Goal: Navigation & Orientation: Find specific page/section

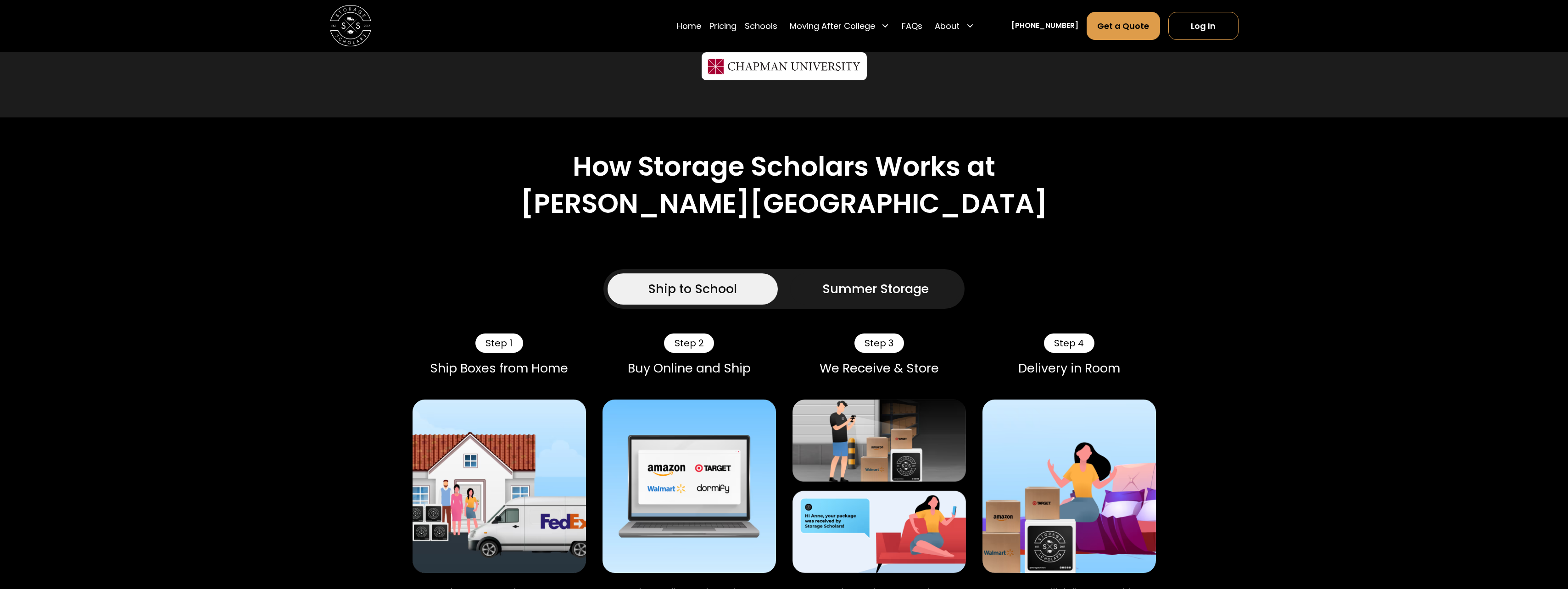
scroll to position [826, 0]
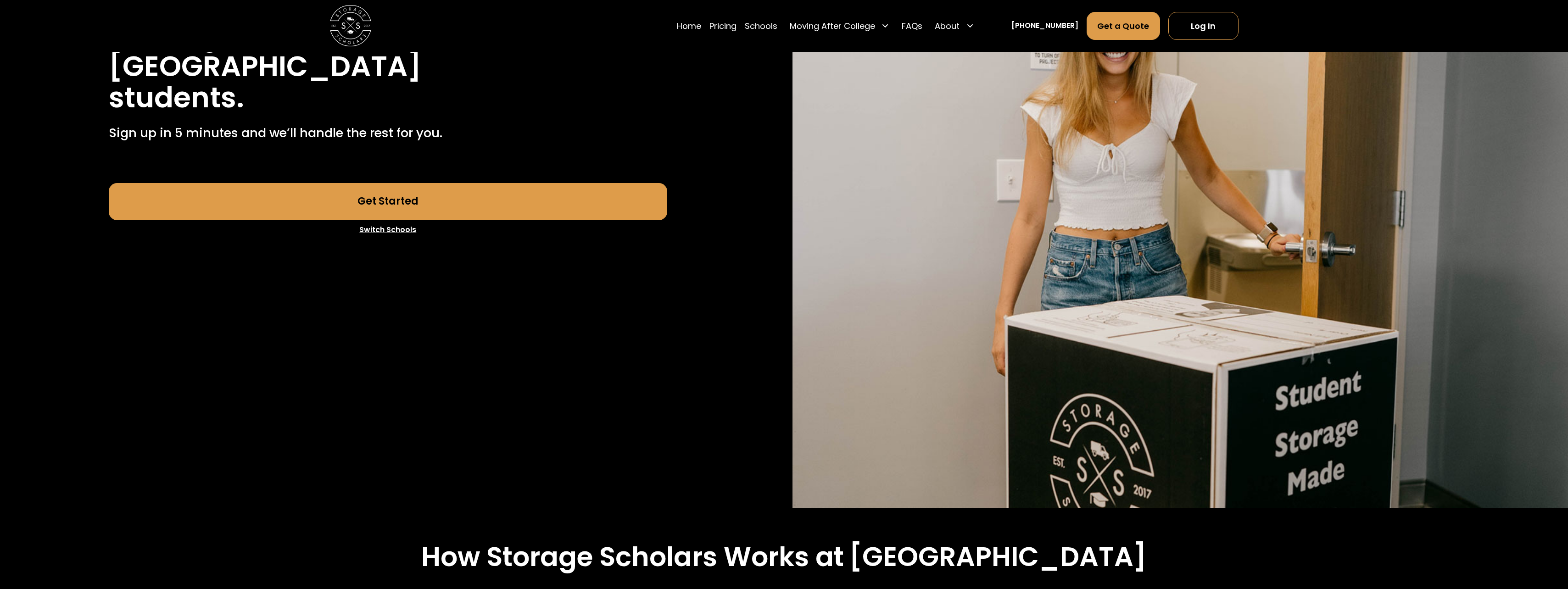
scroll to position [184, 0]
click at [395, 229] on link "Switch Schools" at bounding box center [388, 230] width 558 height 19
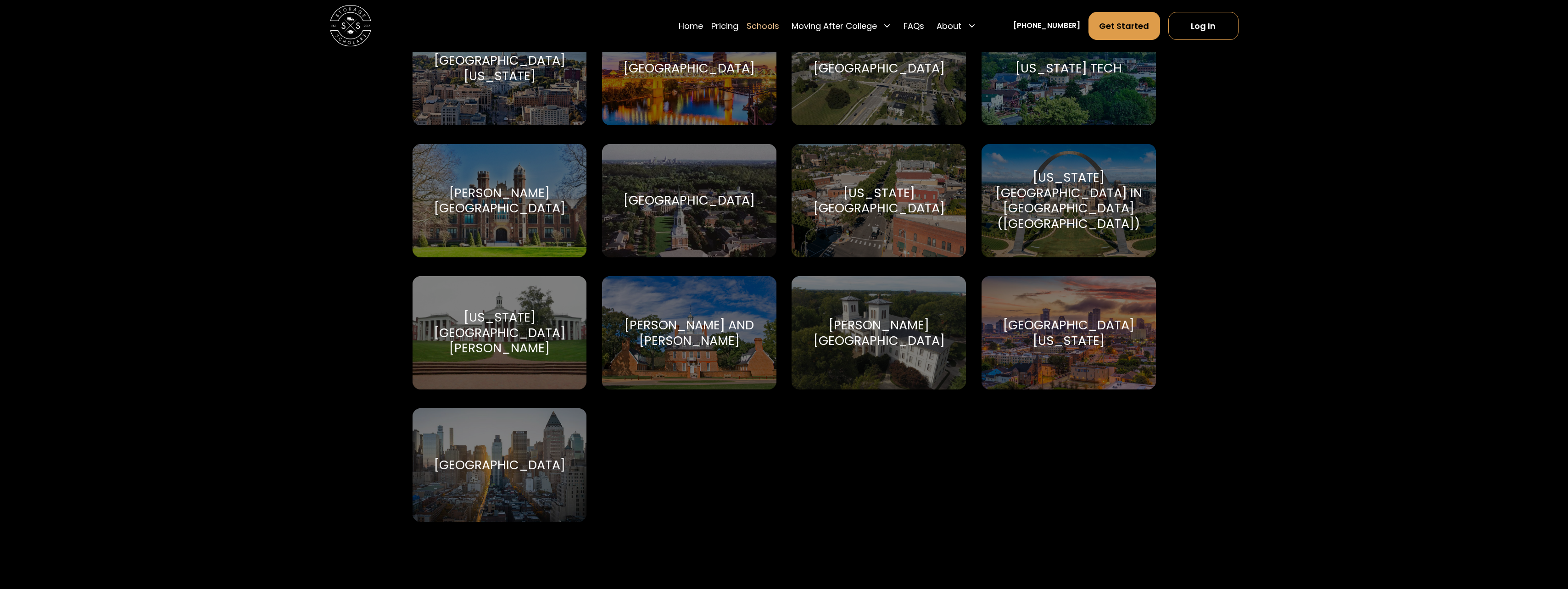
scroll to position [6195, 0]
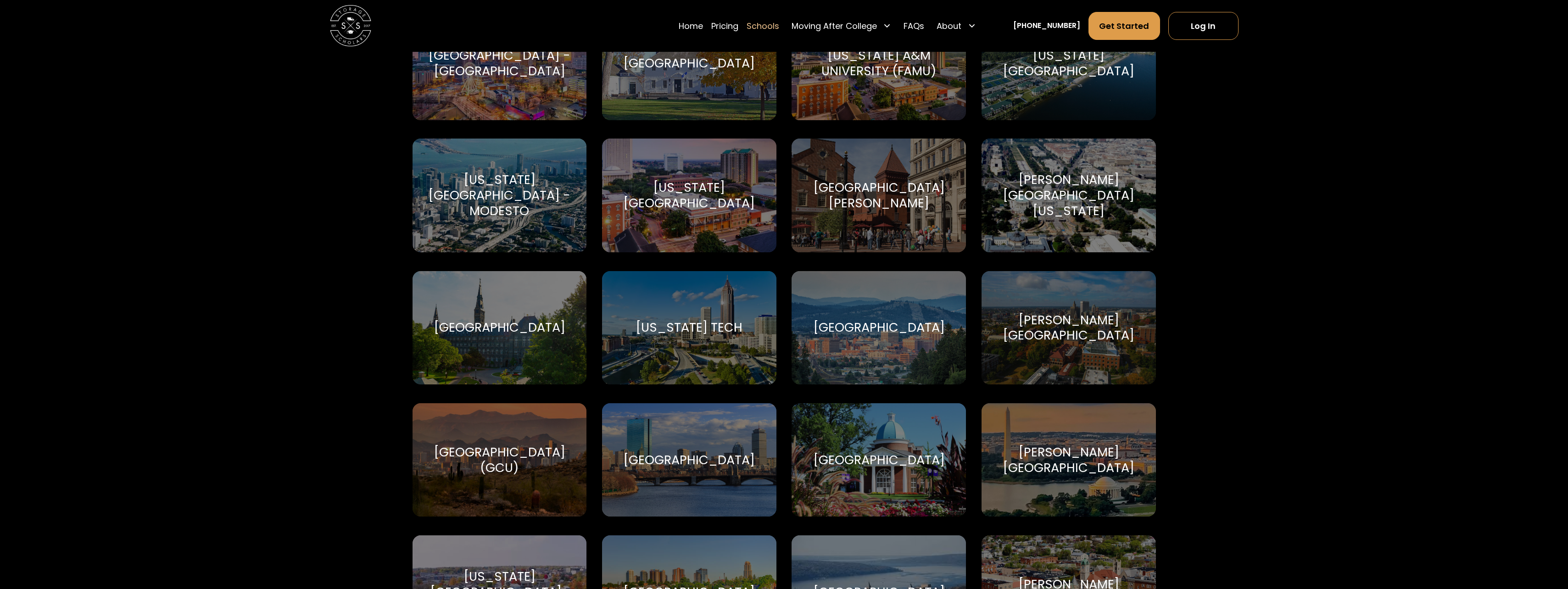
scroll to position [1802, 0]
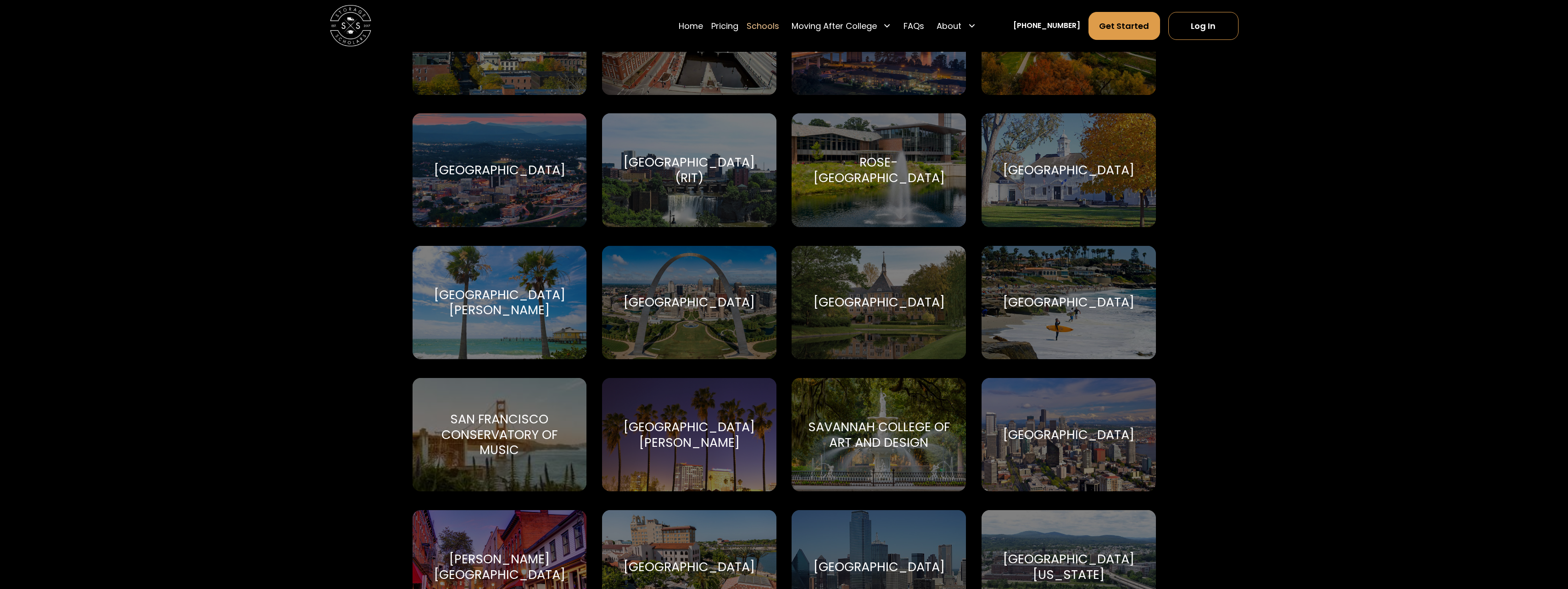
scroll to position [4782, 0]
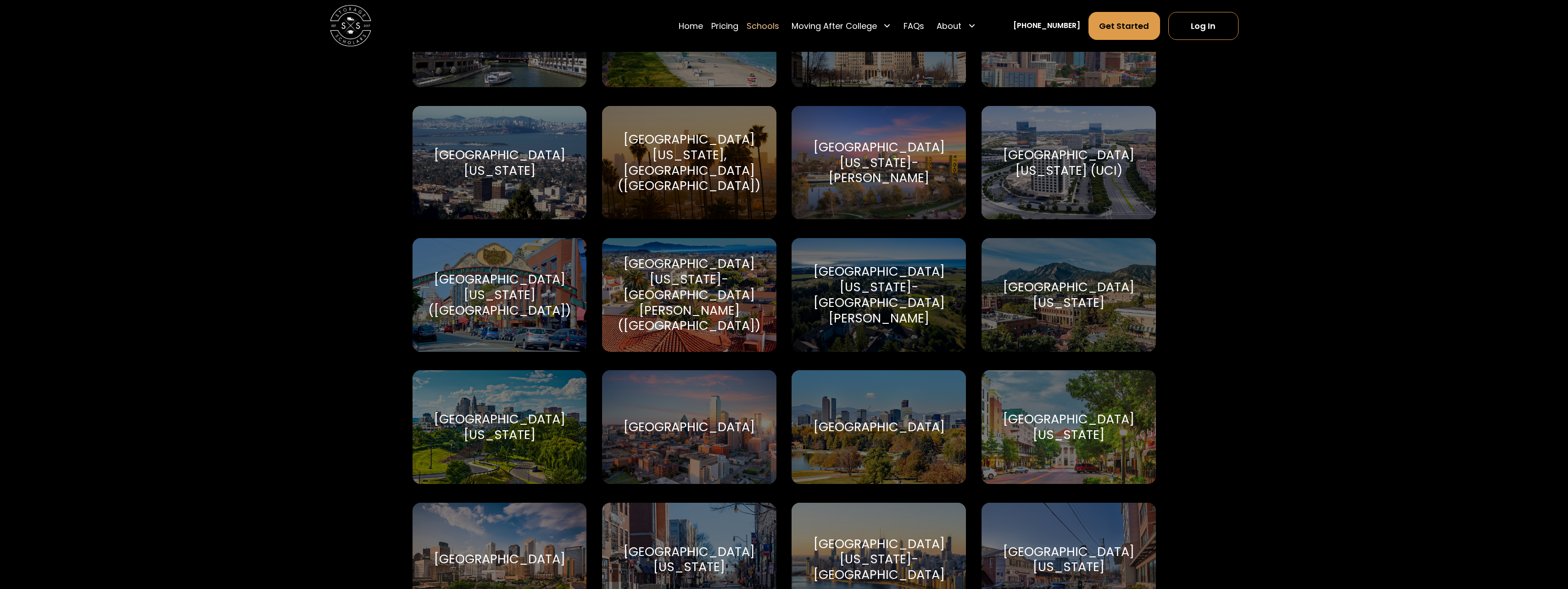
click at [504, 279] on div "University of California-San Diego (UCSD)" at bounding box center [500, 295] width 150 height 47
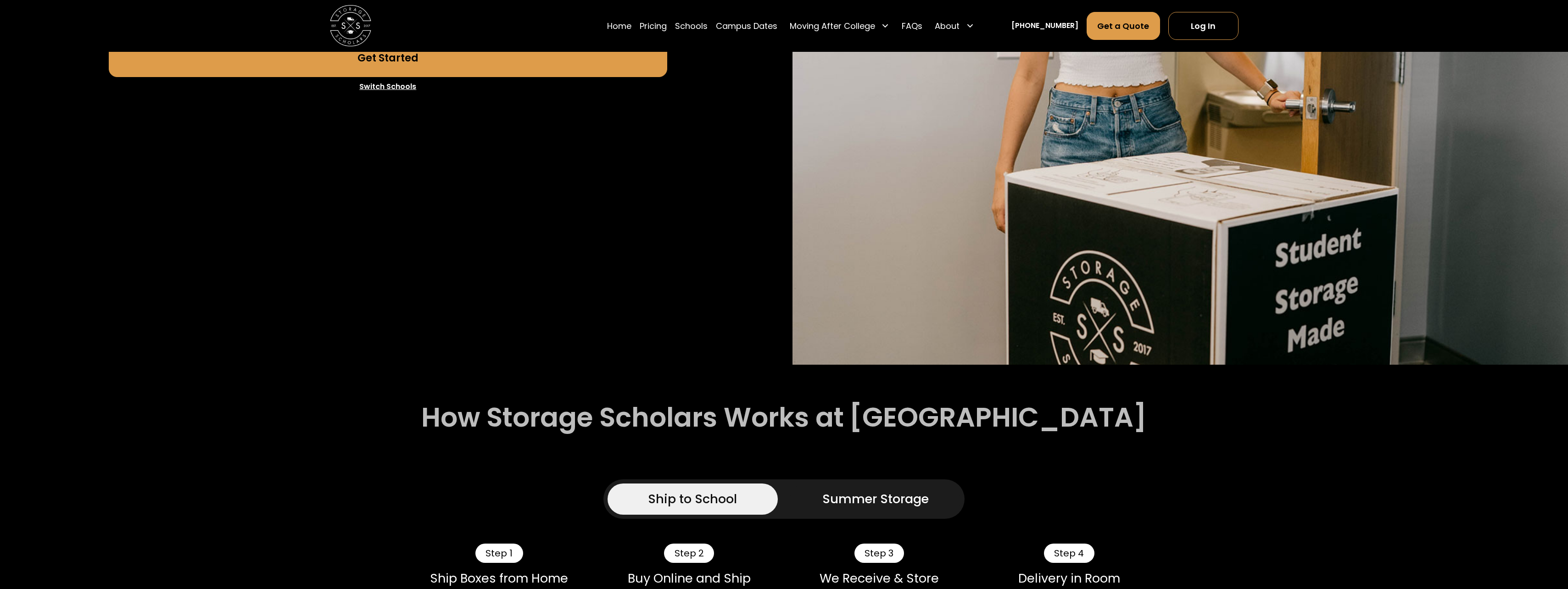
scroll to position [413, 0]
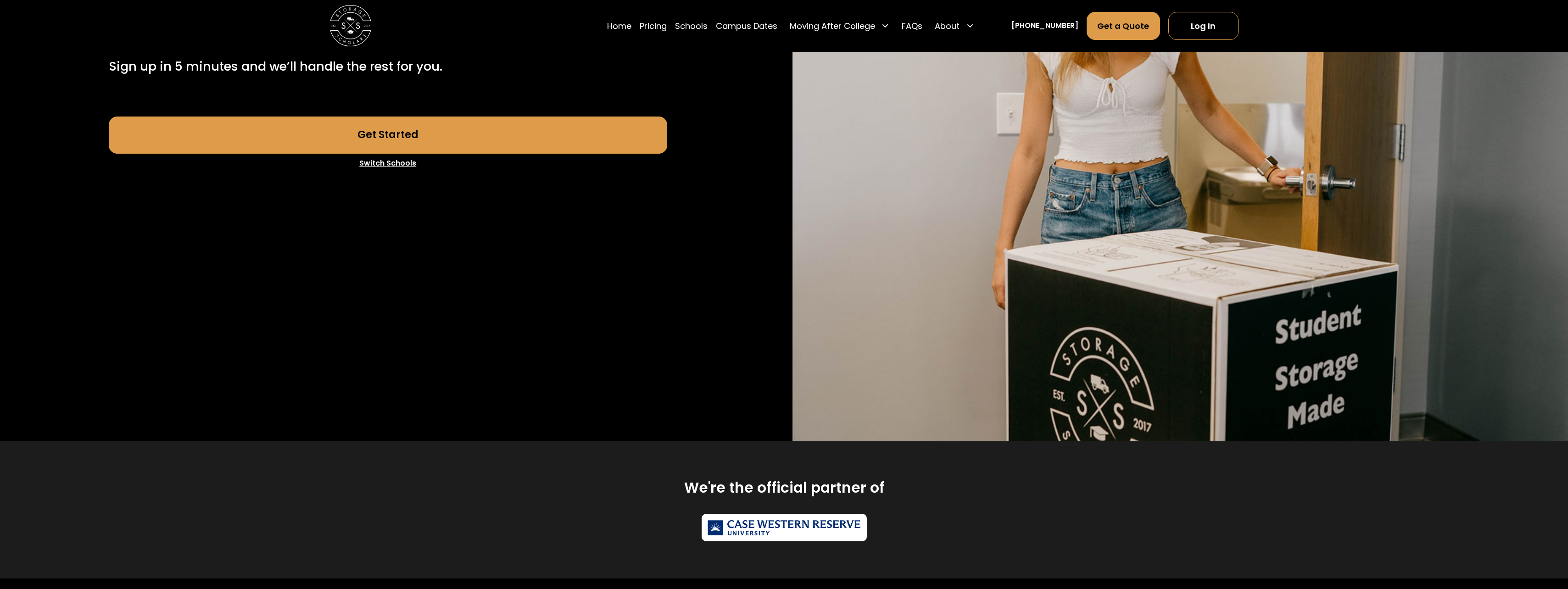
scroll to position [184, 0]
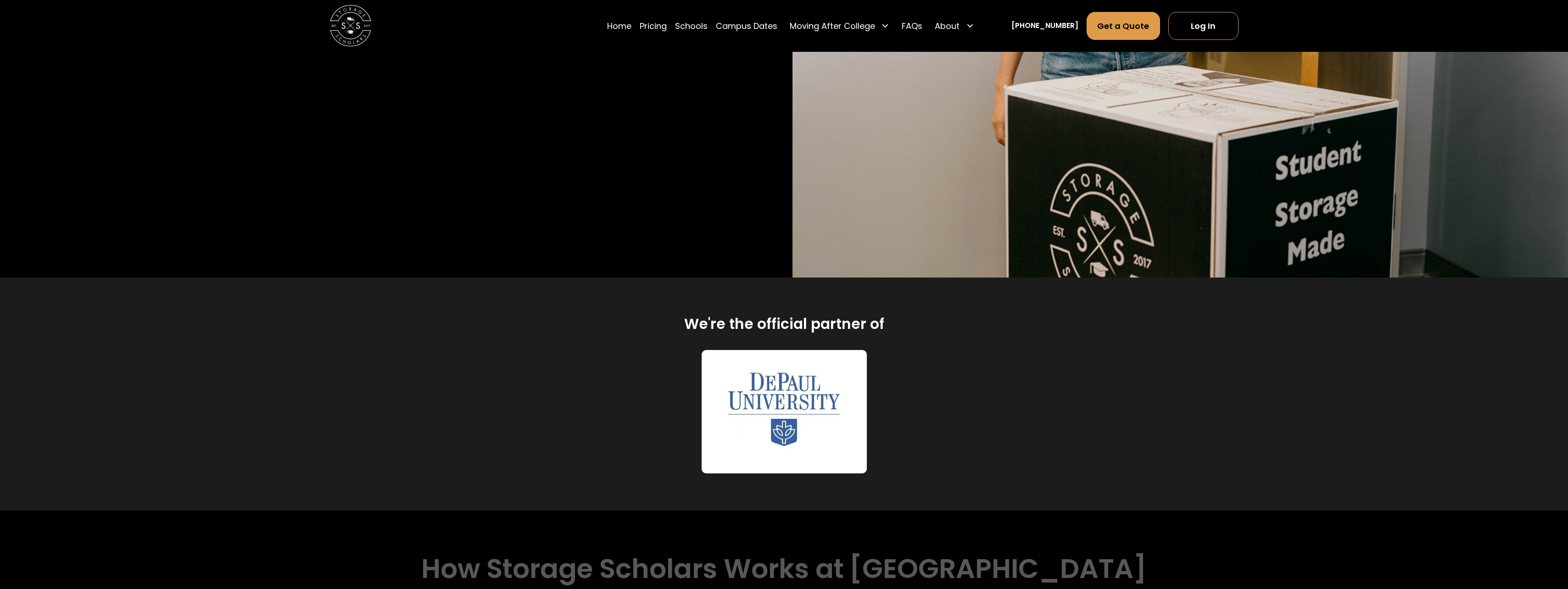
scroll to position [413, 0]
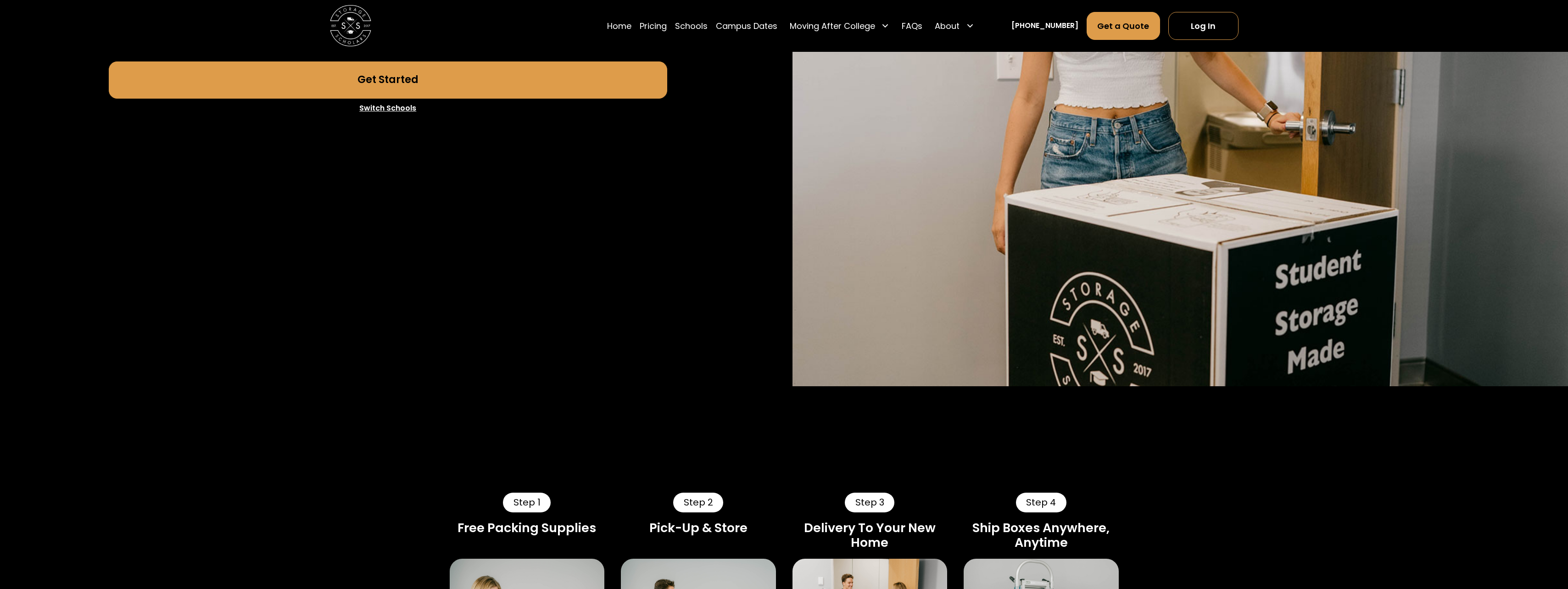
scroll to position [321, 0]
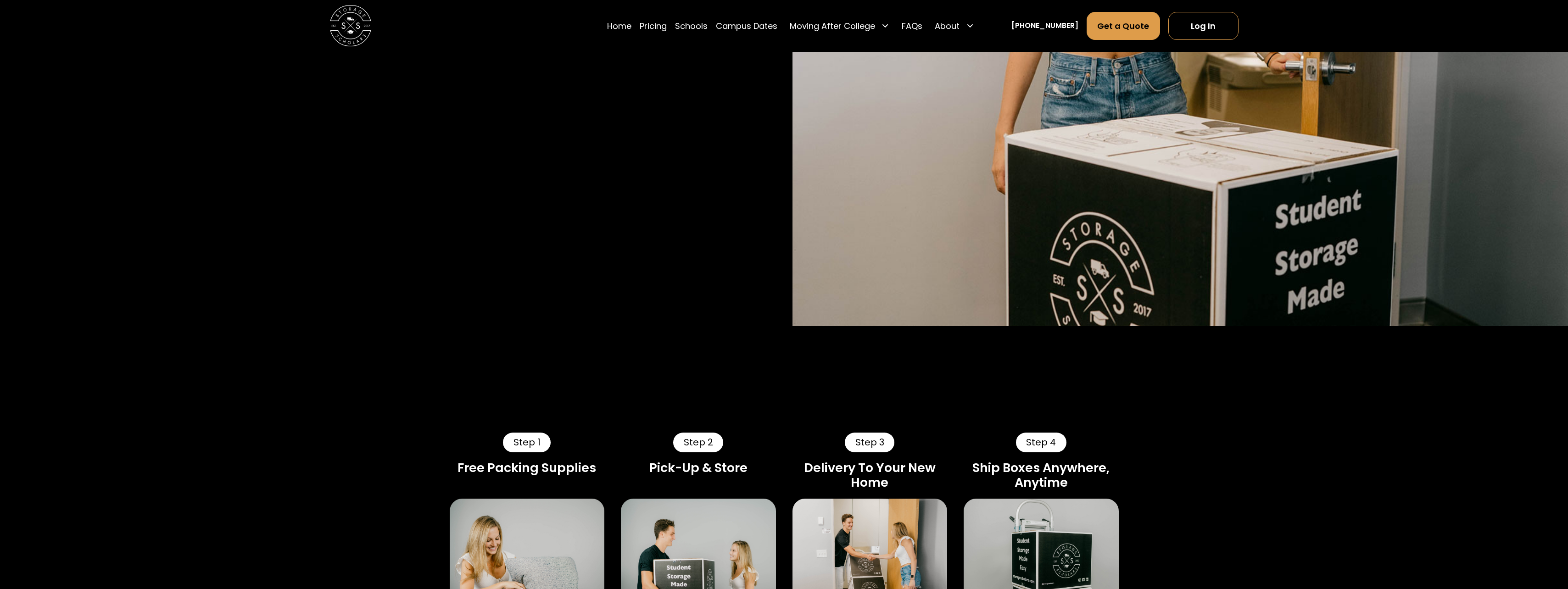
scroll to position [367, 0]
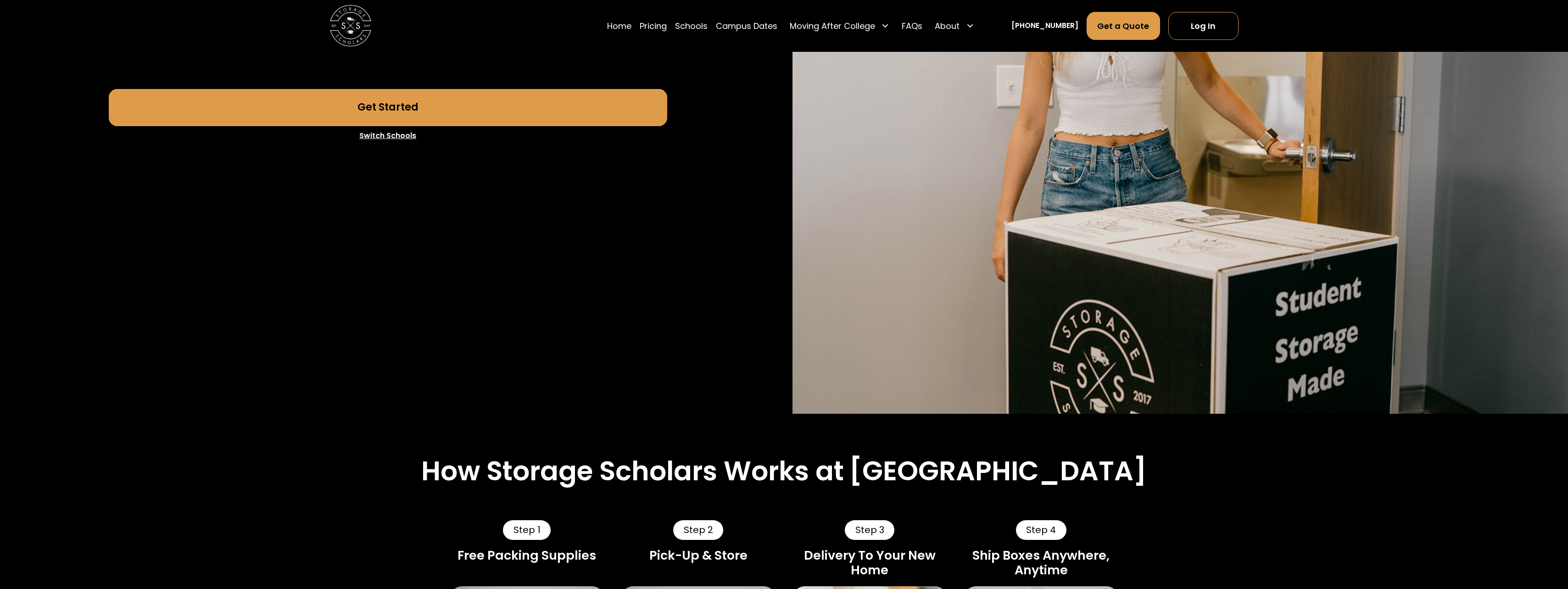
scroll to position [184, 0]
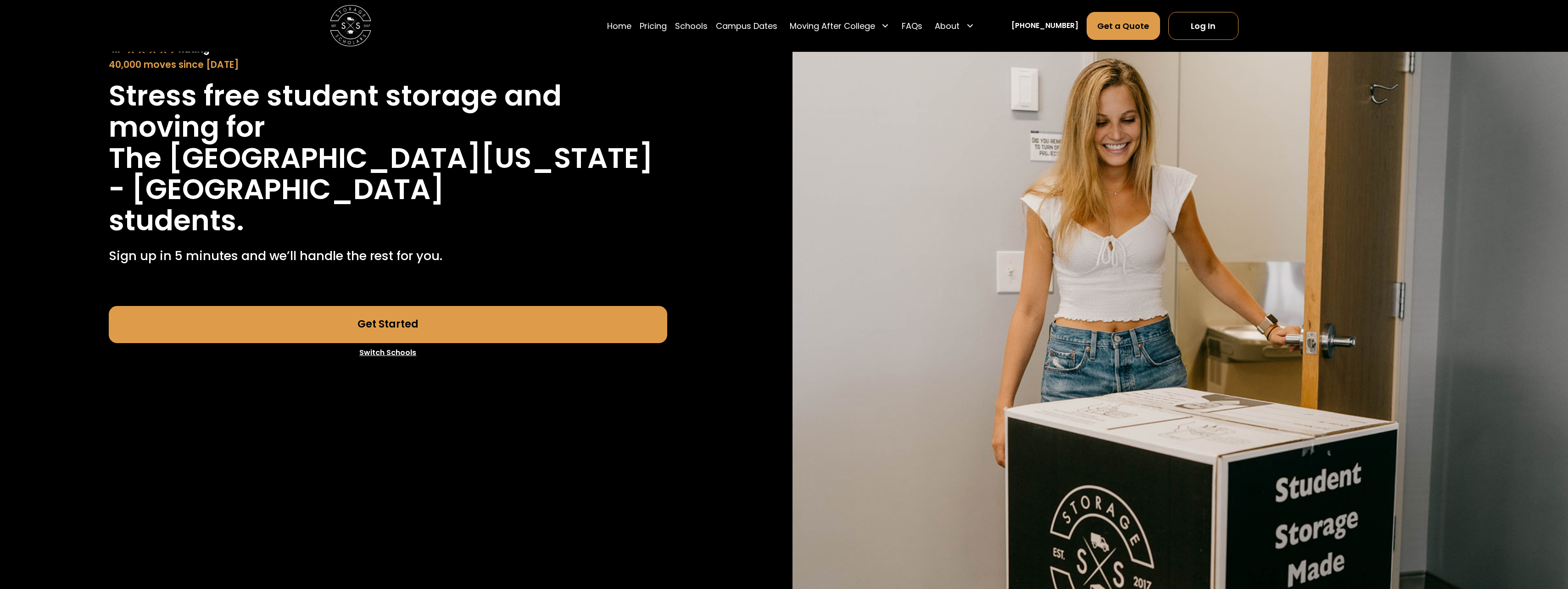
scroll to position [92, 0]
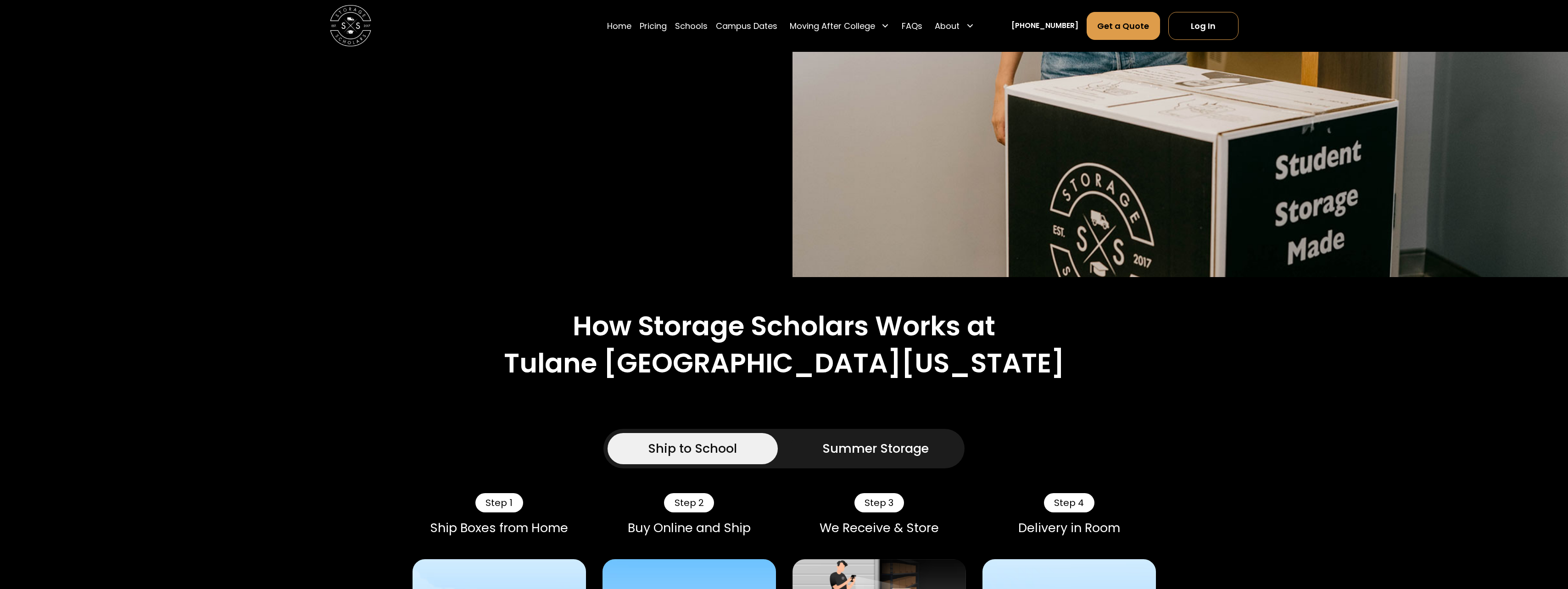
scroll to position [184, 0]
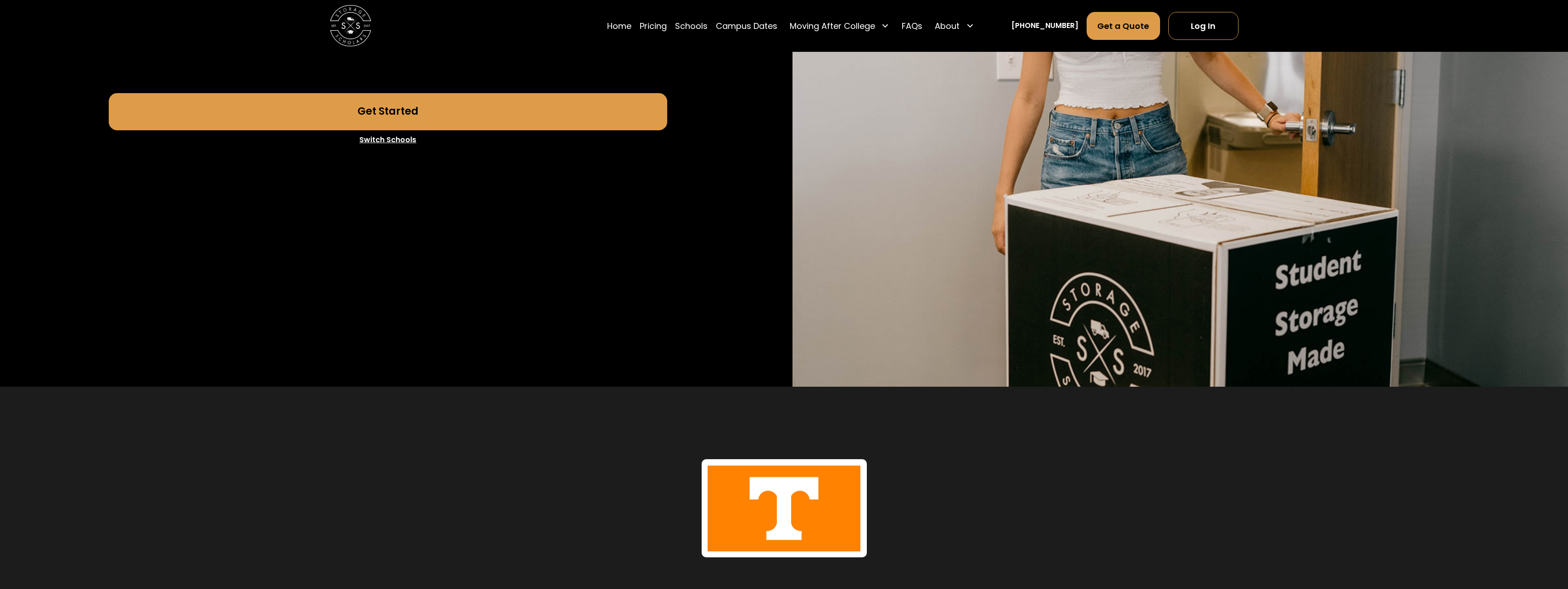
scroll to position [321, 0]
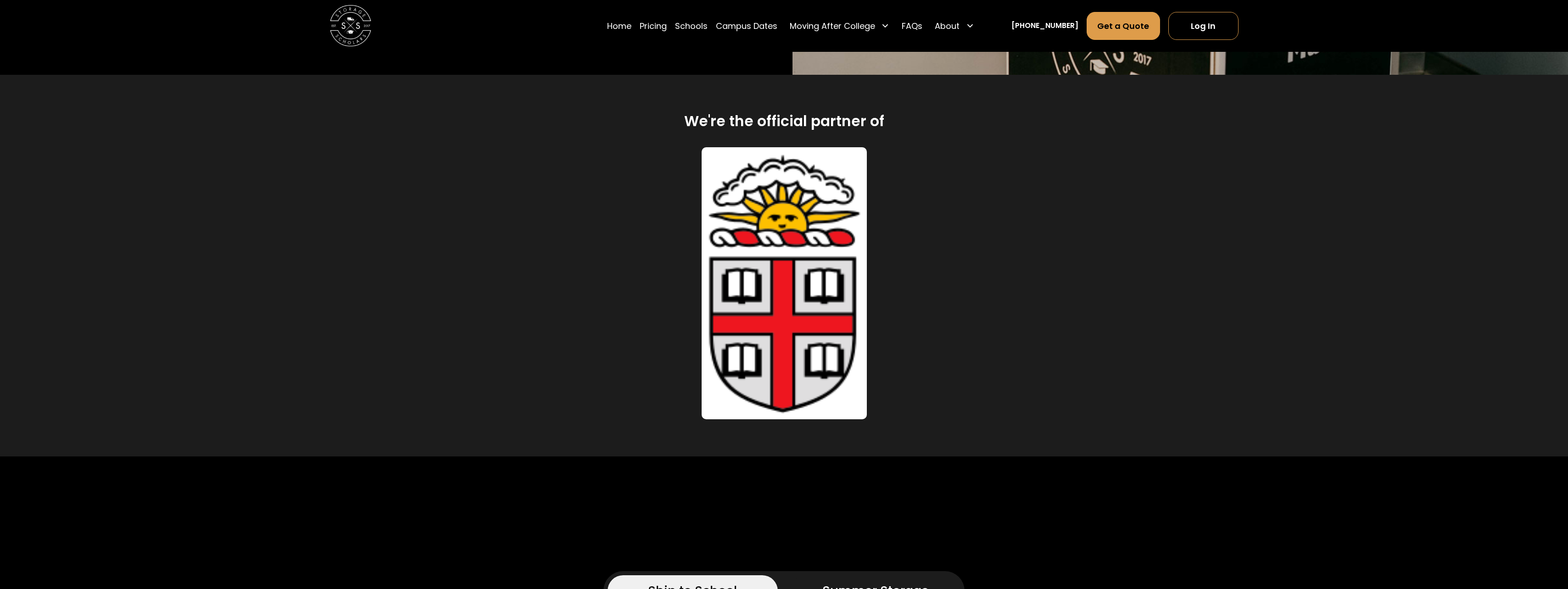
scroll to position [642, 0]
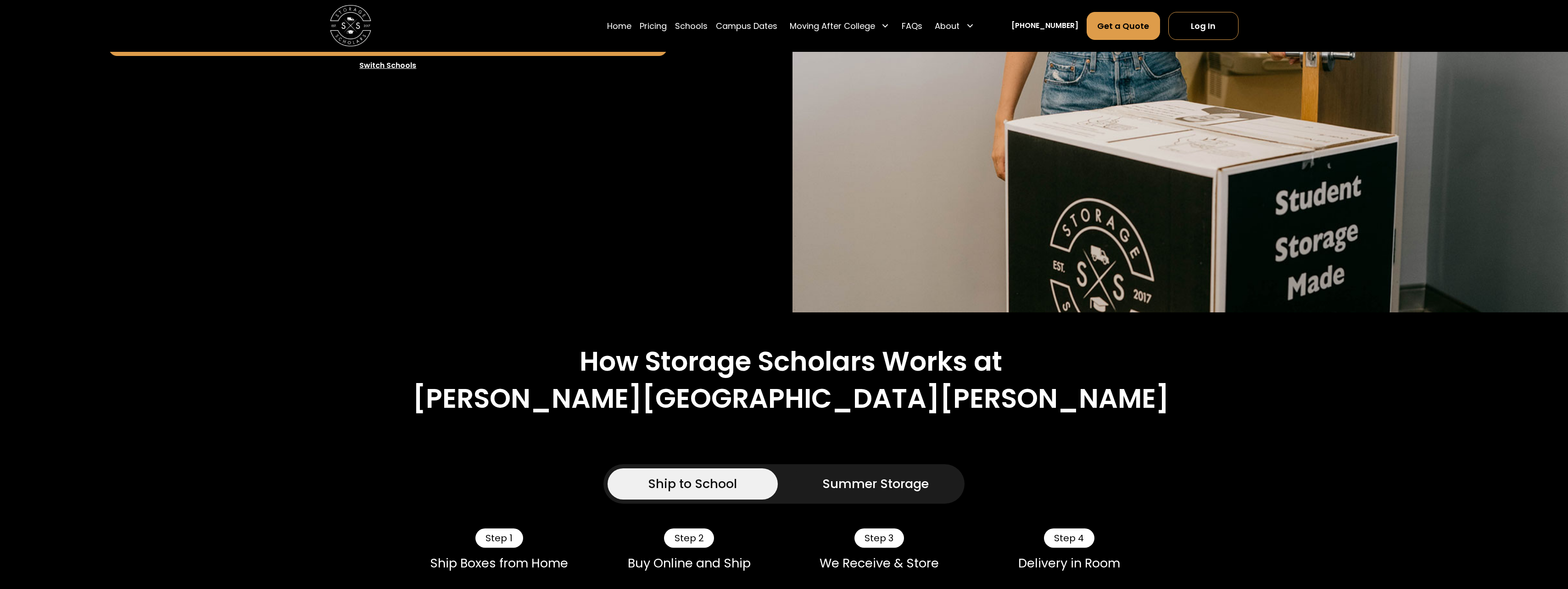
scroll to position [367, 0]
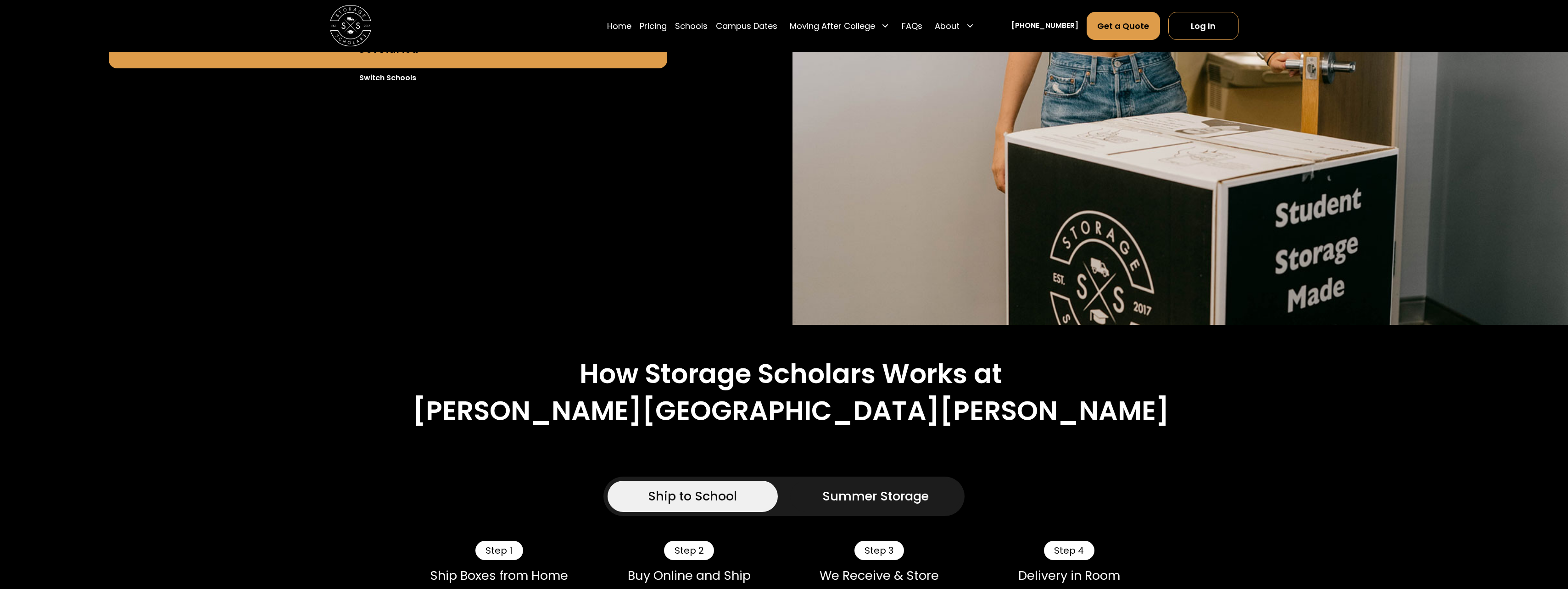
click at [605, 376] on h2 "How Storage Scholars Works at" at bounding box center [791, 373] width 422 height 32
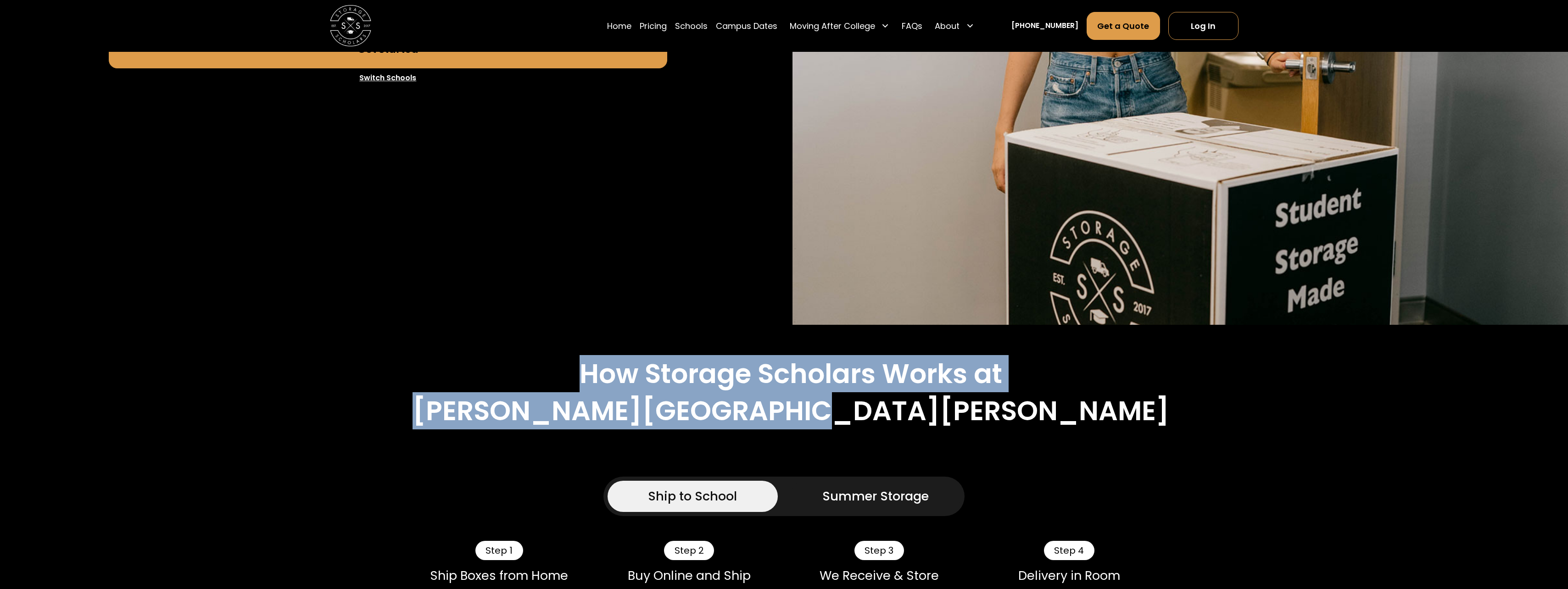
drag, startPoint x: 605, startPoint y: 376, endPoint x: 858, endPoint y: 412, distance: 255.5
click at [858, 412] on div "How Storage Scholars Works at Johns Hopkins University" at bounding box center [791, 392] width 757 height 69
click at [858, 412] on h2 "[PERSON_NAME][GEOGRAPHIC_DATA][PERSON_NAME]" at bounding box center [791, 411] width 757 height 32
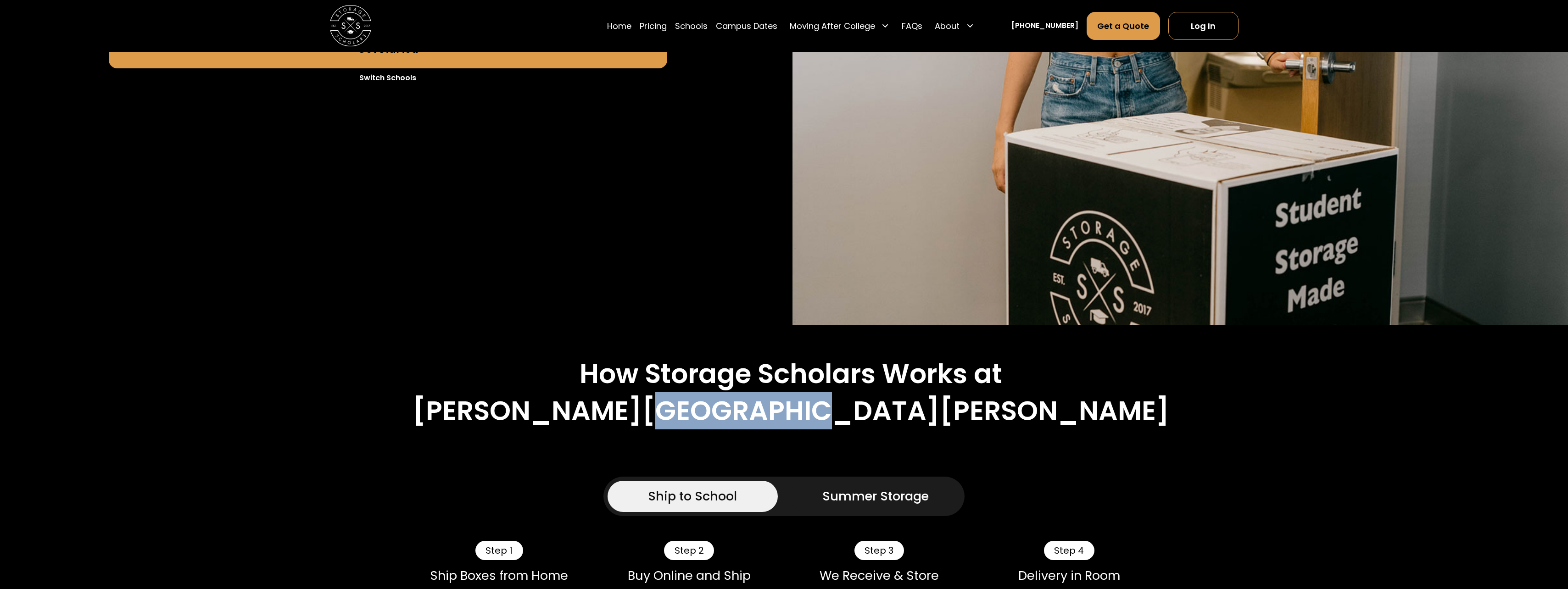
click at [858, 412] on h2 "Johns Hopkins University" at bounding box center [791, 411] width 757 height 32
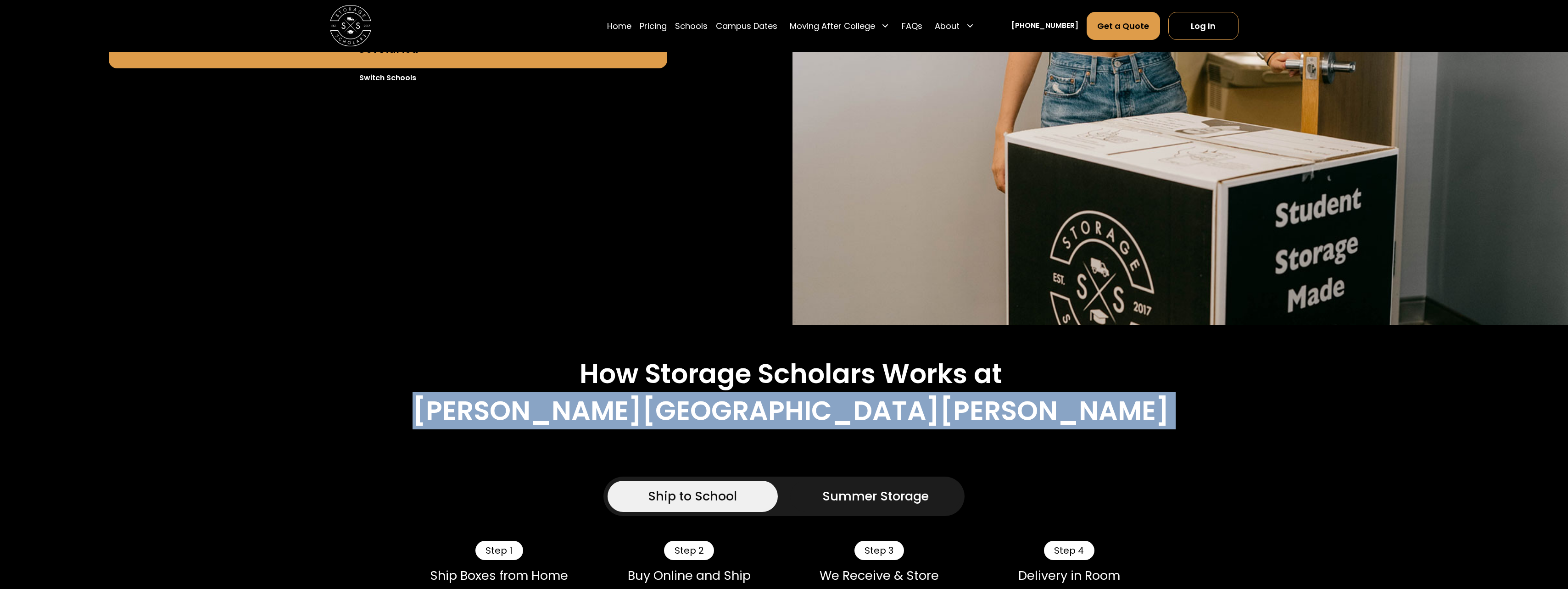
click at [858, 412] on h2 "Johns Hopkins University" at bounding box center [791, 411] width 757 height 32
drag, startPoint x: 858, startPoint y: 412, endPoint x: 903, endPoint y: 414, distance: 45.0
click at [863, 412] on h2 "Johns Hopkins University" at bounding box center [791, 411] width 757 height 32
click at [903, 414] on h2 "Johns Hopkins University" at bounding box center [791, 411] width 757 height 32
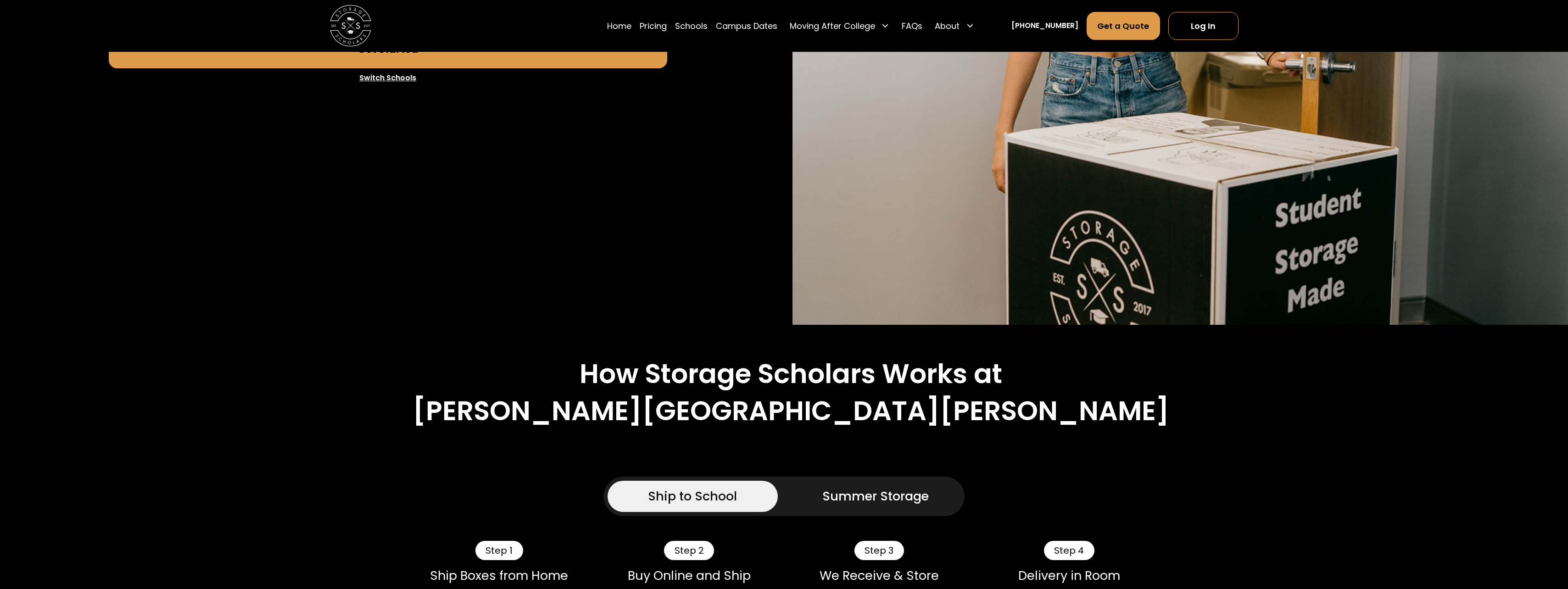
click at [1243, 128] on img at bounding box center [1181, 30] width 776 height 591
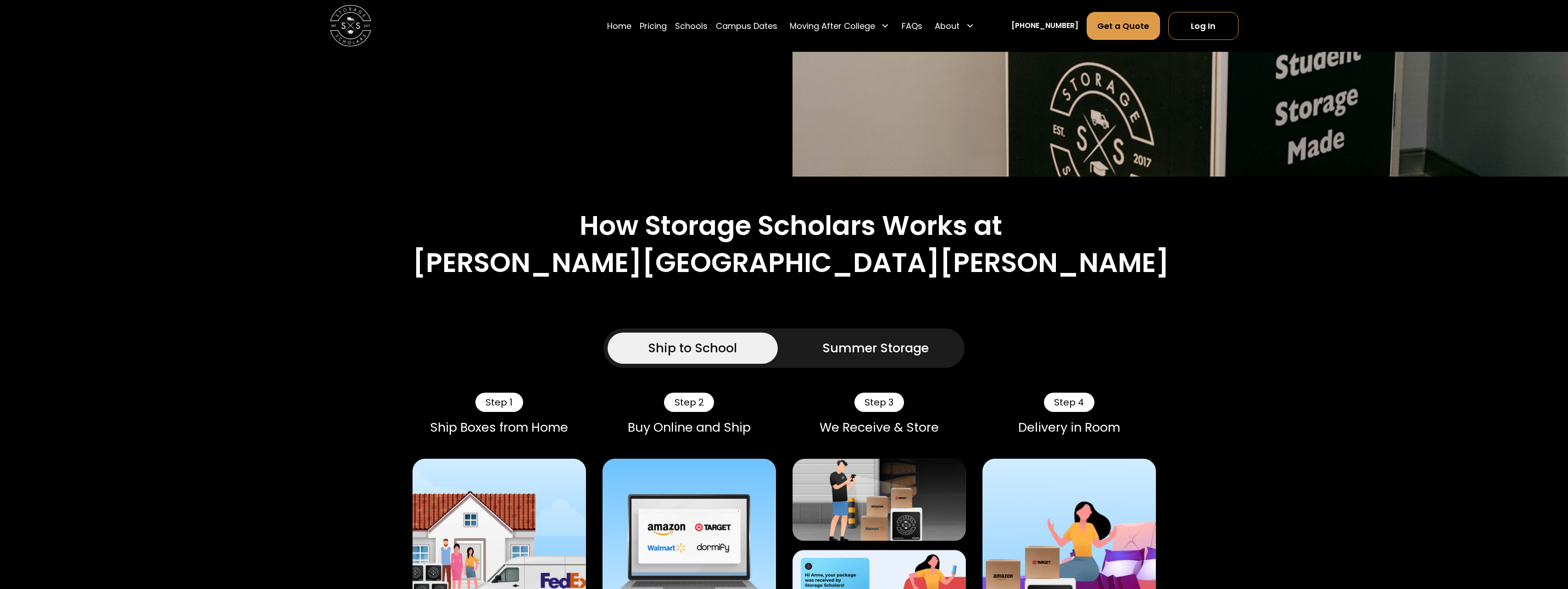
scroll to position [505, 0]
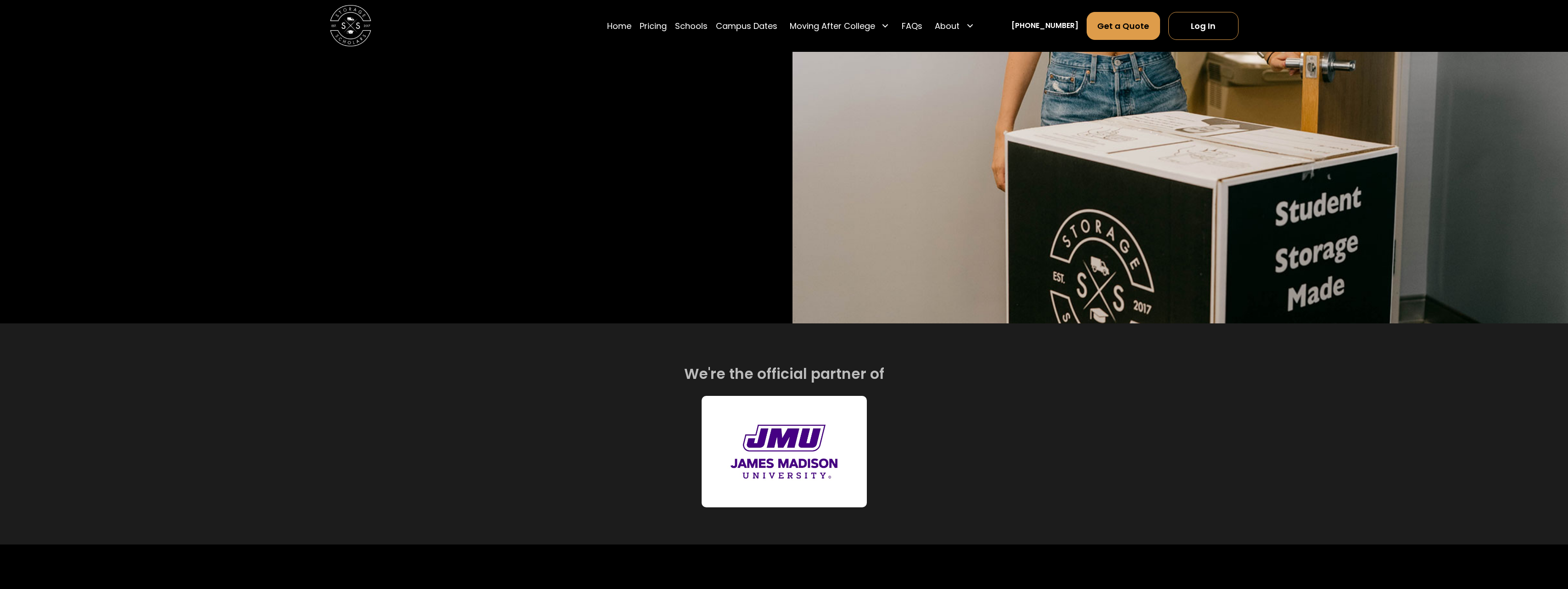
scroll to position [459, 0]
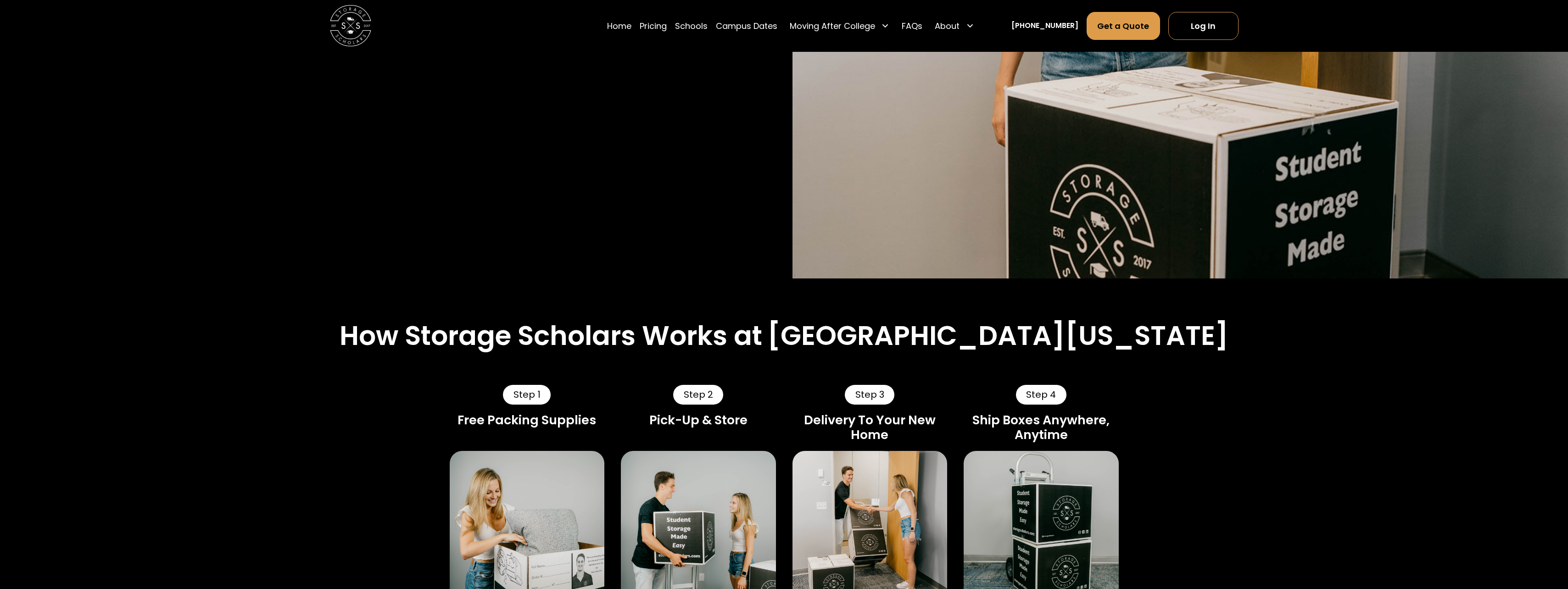
scroll to position [413, 0]
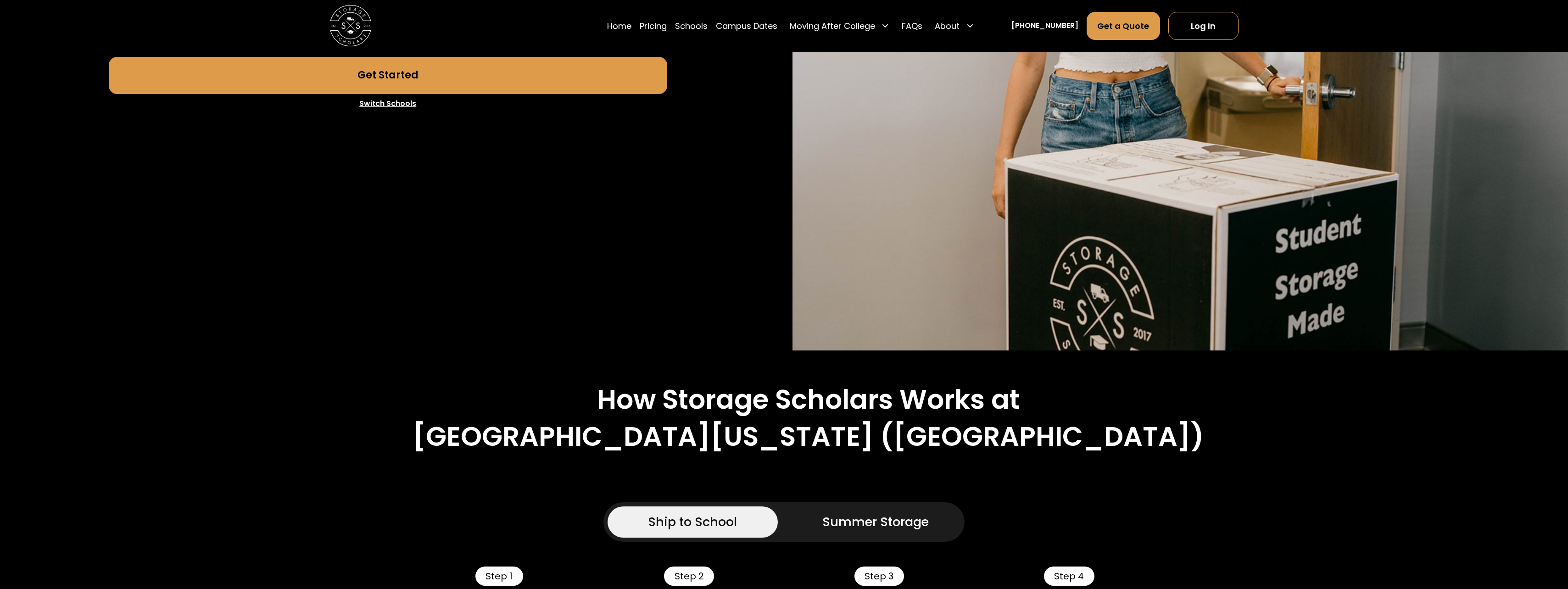
scroll to position [413, 0]
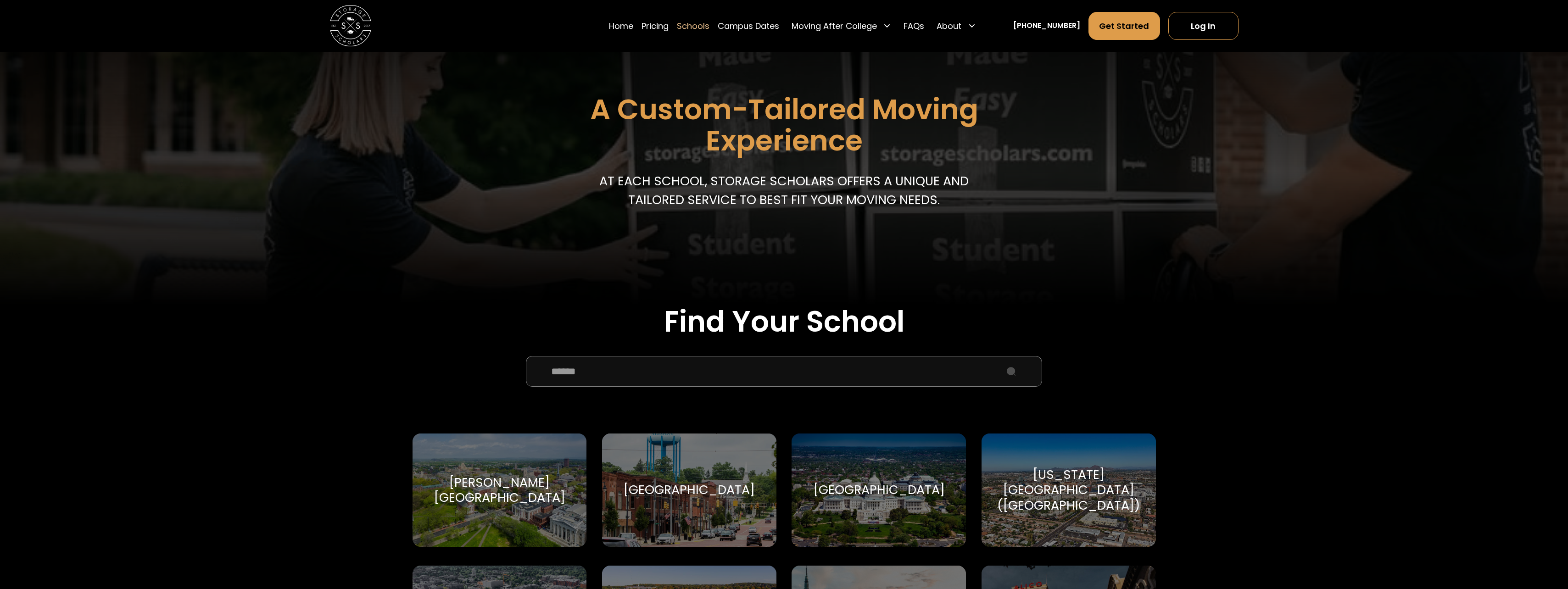
scroll to position [229, 0]
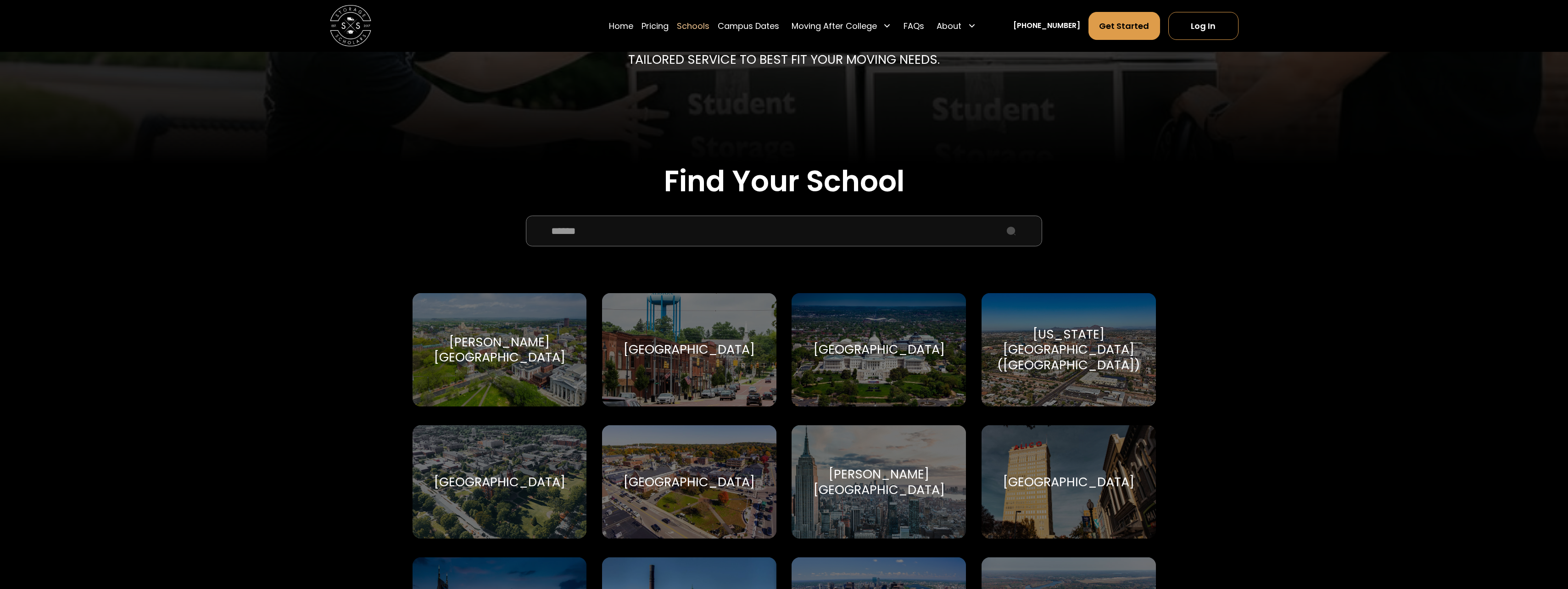
click at [630, 233] on input "School Select Form" at bounding box center [784, 231] width 516 height 31
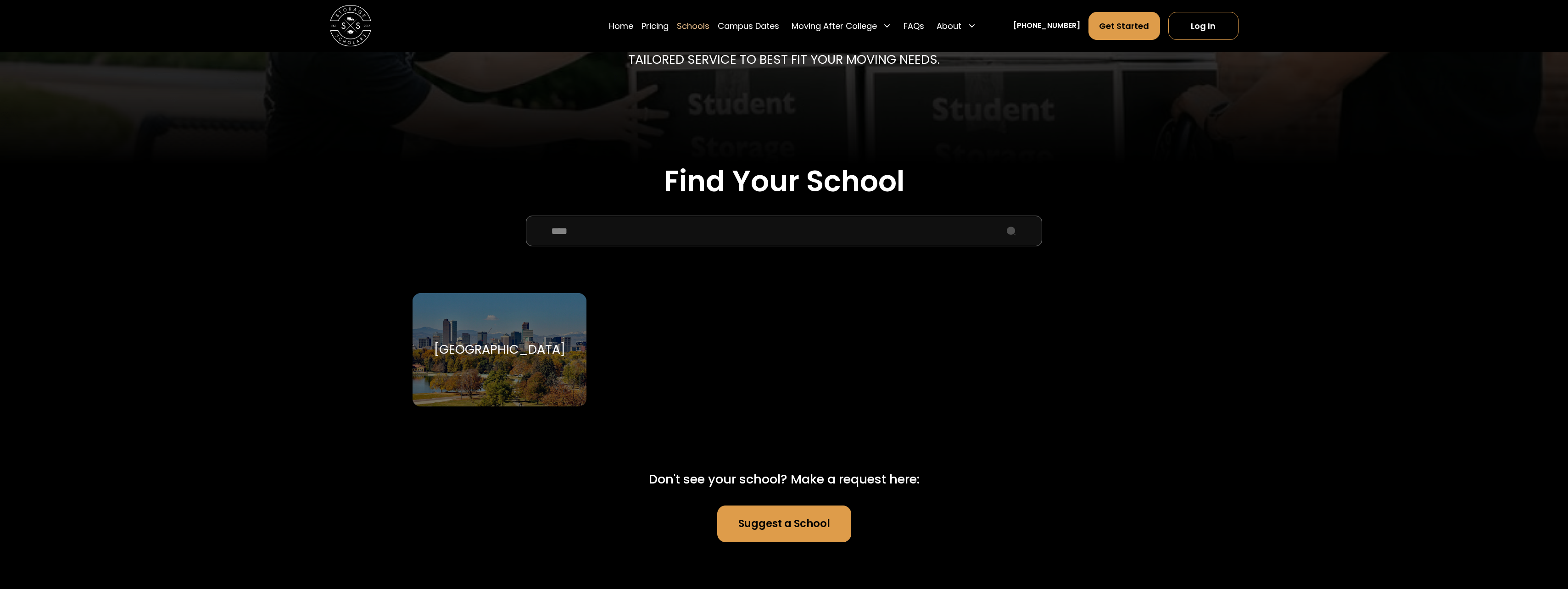
type input "****"
click at [509, 344] on div "[GEOGRAPHIC_DATA]" at bounding box center [500, 350] width 132 height 16
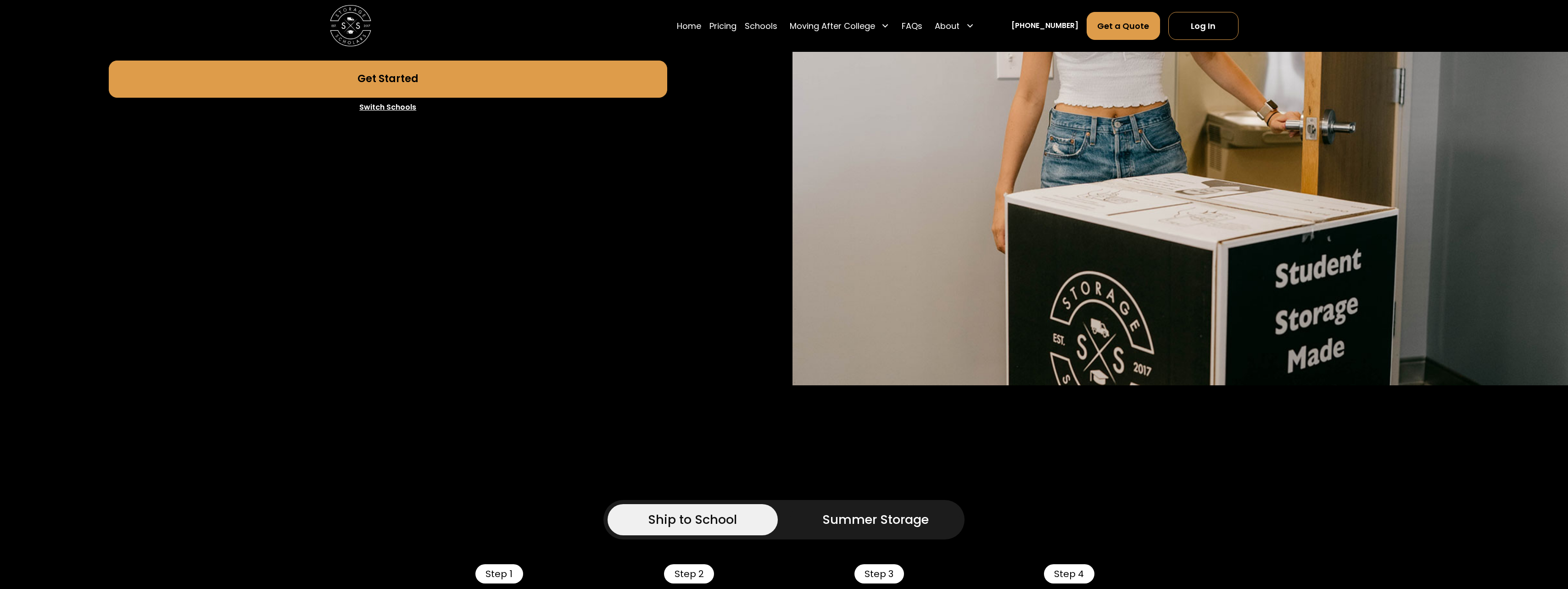
scroll to position [367, 0]
